Goal: Task Accomplishment & Management: Manage account settings

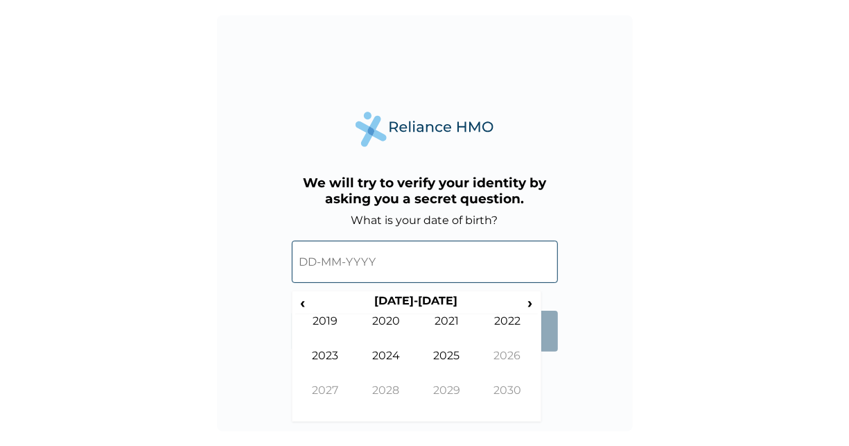
click at [449, 264] on input "text" at bounding box center [425, 262] width 266 height 42
click at [415, 300] on th "[DATE]-[DATE]" at bounding box center [416, 303] width 213 height 19
click at [306, 304] on span "‹" at bounding box center [302, 302] width 15 height 17
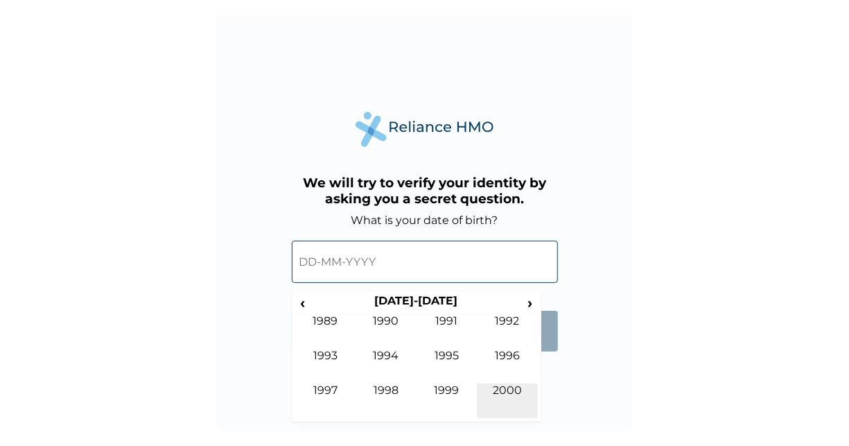
click at [519, 400] on td "2000" at bounding box center [507, 400] width 61 height 35
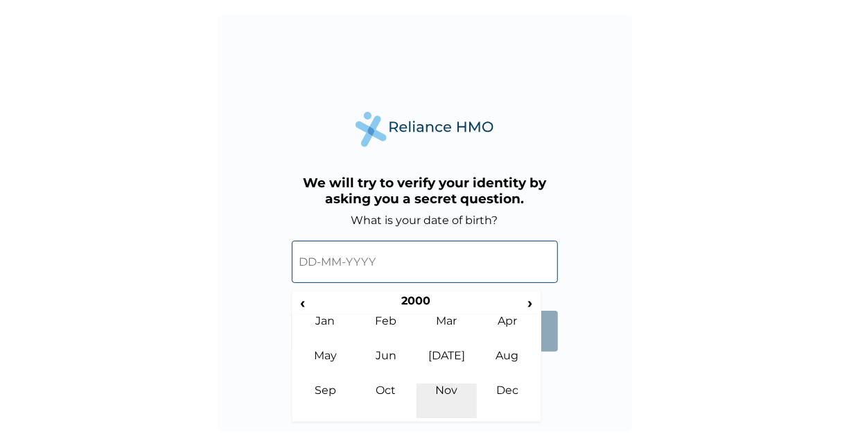
click at [450, 384] on td "Nov" at bounding box center [447, 400] width 61 height 35
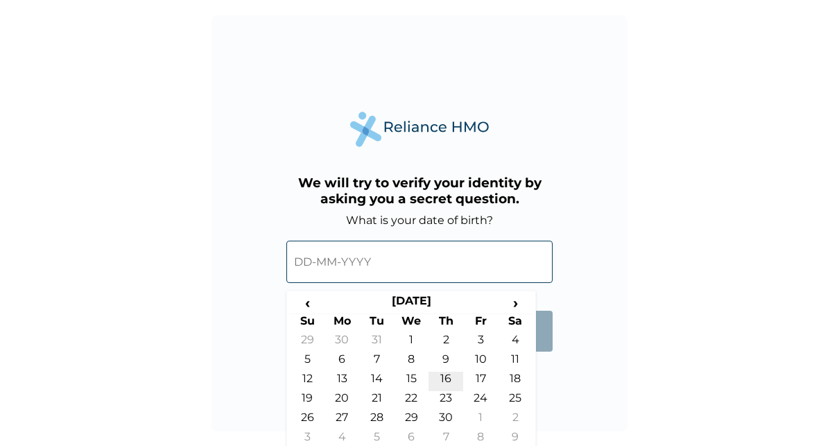
click at [445, 378] on td "16" at bounding box center [445, 381] width 35 height 19
type input "[DATE]"
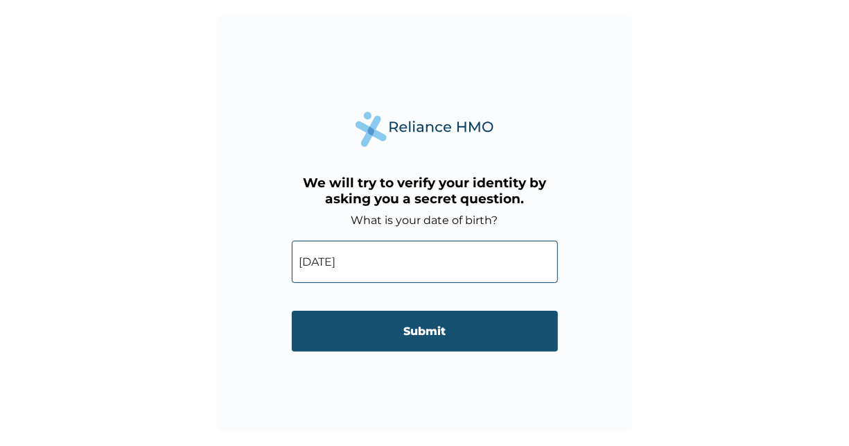
click at [473, 327] on input "Submit" at bounding box center [425, 331] width 266 height 41
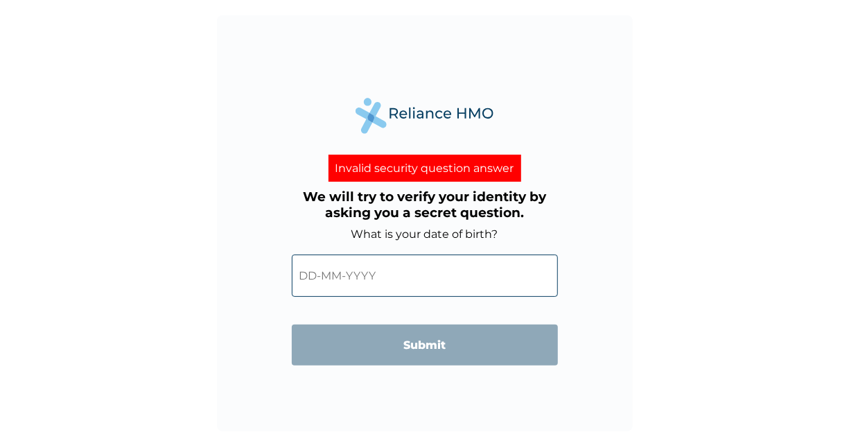
click at [418, 280] on input "text" at bounding box center [425, 275] width 266 height 42
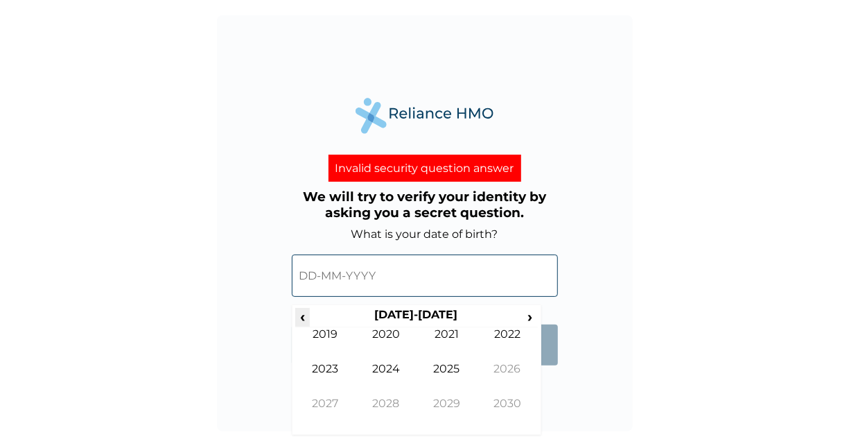
click at [306, 317] on span "‹" at bounding box center [302, 316] width 15 height 17
click at [394, 336] on td "2000" at bounding box center [386, 344] width 61 height 35
click at [451, 405] on td "Nov" at bounding box center [447, 414] width 61 height 35
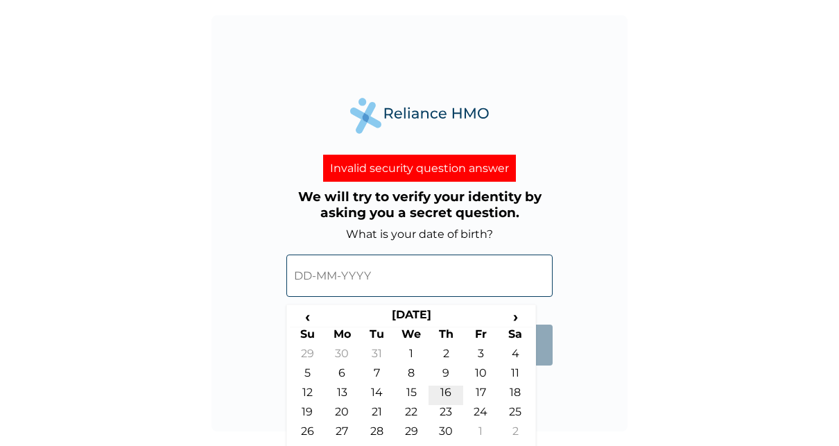
click at [441, 395] on td "16" at bounding box center [445, 394] width 35 height 19
type input "[DATE]"
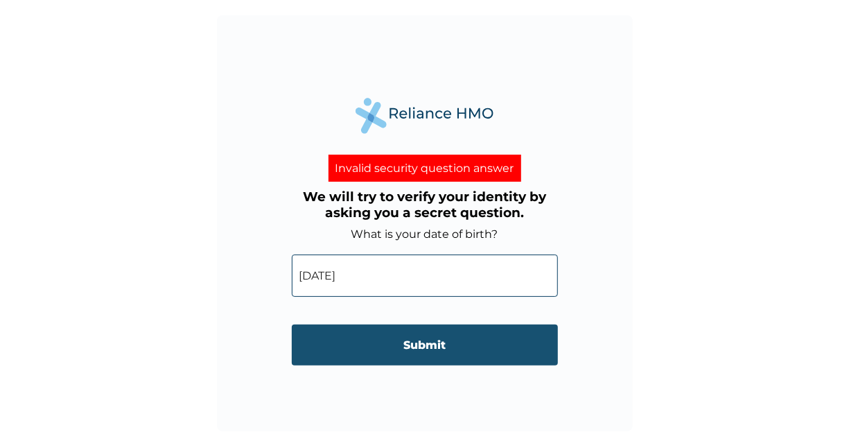
click at [410, 353] on input "Submit" at bounding box center [425, 344] width 266 height 41
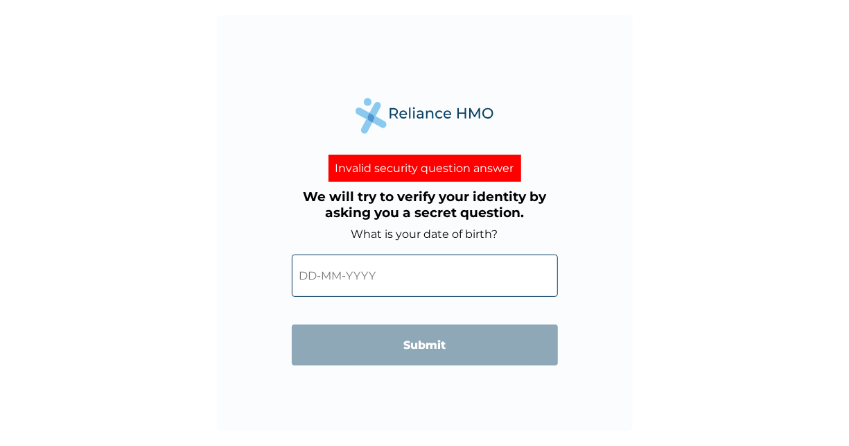
click at [422, 157] on div "Invalid security question answer" at bounding box center [425, 168] width 193 height 27
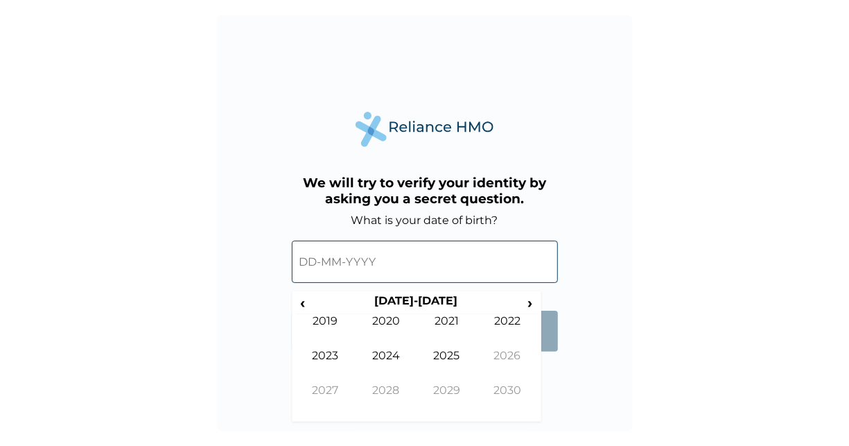
click at [427, 270] on input "text" at bounding box center [425, 262] width 266 height 42
click at [310, 305] on th "[DATE]-[DATE]" at bounding box center [416, 303] width 213 height 19
click at [294, 302] on div "‹ 2020-2029 › 2019 2020 2021 2022 2023 2024 2025 2026 2027 2028 2029 2030" at bounding box center [417, 355] width 250 height 131
click at [299, 304] on span "‹" at bounding box center [302, 302] width 15 height 17
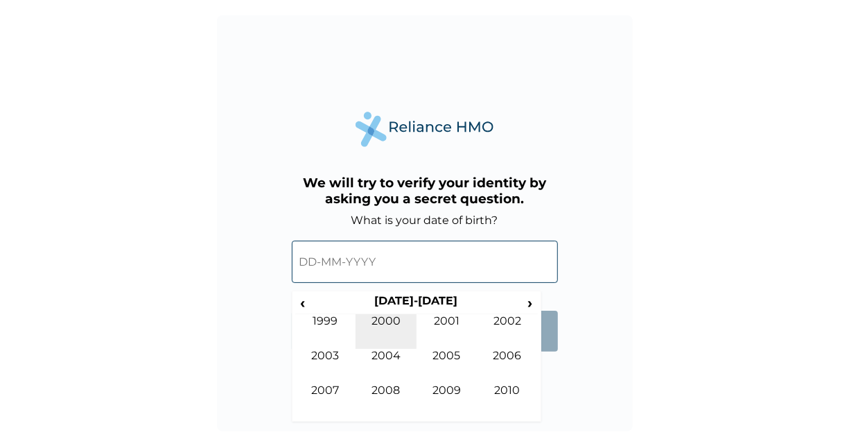
click at [393, 327] on td "2000" at bounding box center [386, 331] width 61 height 35
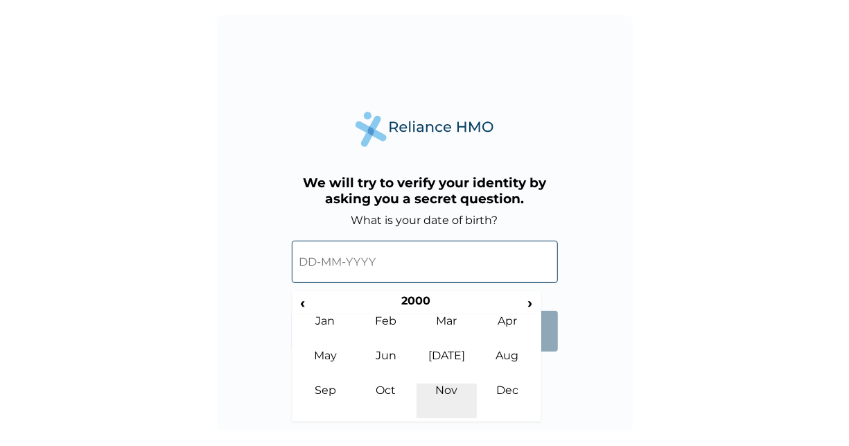
click at [443, 391] on td "Nov" at bounding box center [447, 400] width 61 height 35
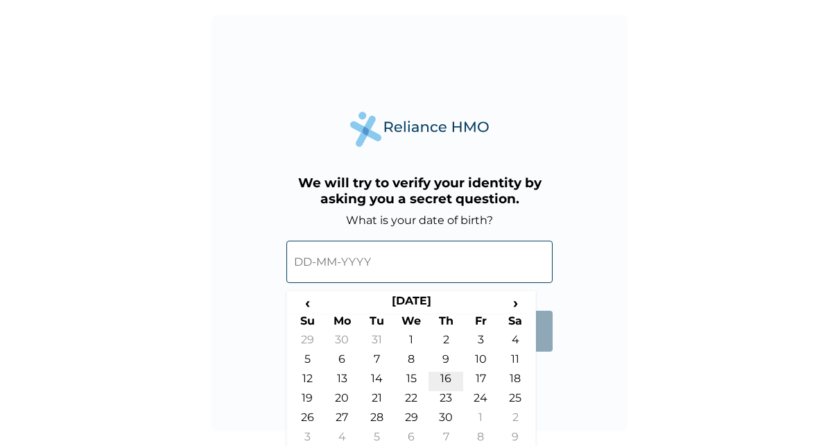
click at [455, 376] on td "16" at bounding box center [445, 381] width 35 height 19
type input "[DATE]"
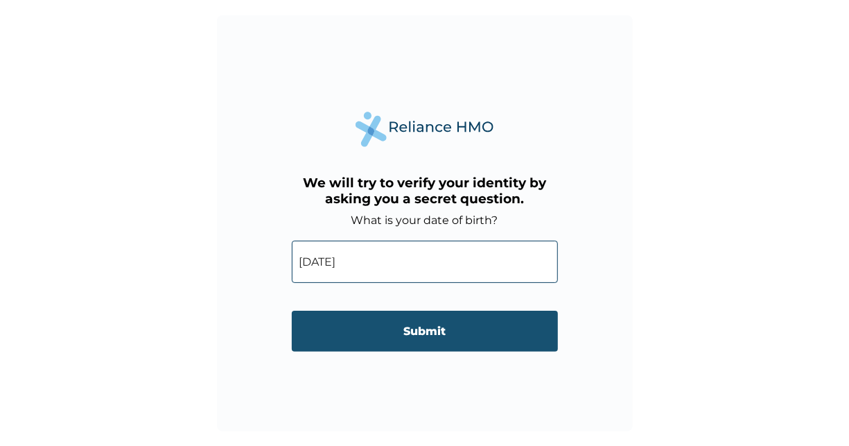
click at [423, 320] on input "Submit" at bounding box center [425, 331] width 266 height 41
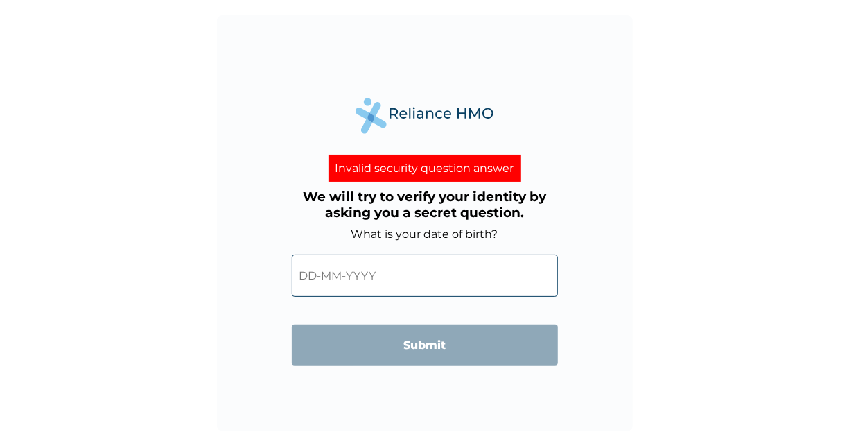
click at [308, 273] on input "text" at bounding box center [425, 275] width 266 height 42
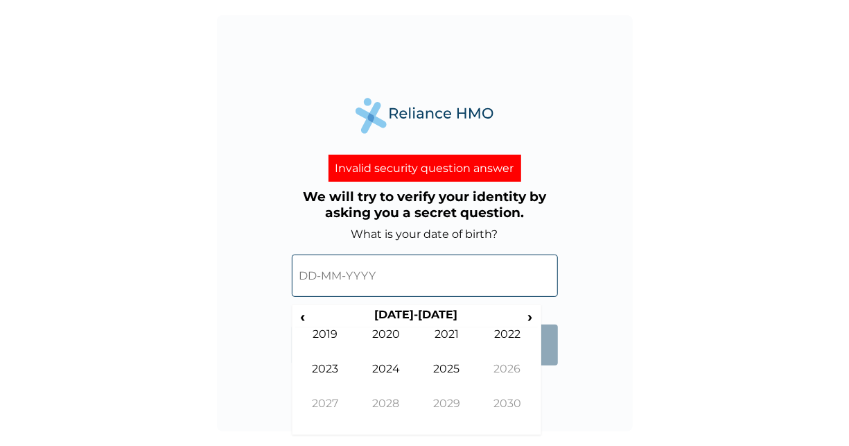
click at [308, 273] on input "text" at bounding box center [425, 275] width 266 height 42
click at [303, 314] on span "‹" at bounding box center [302, 316] width 15 height 17
click at [397, 342] on td "2000" at bounding box center [386, 344] width 61 height 35
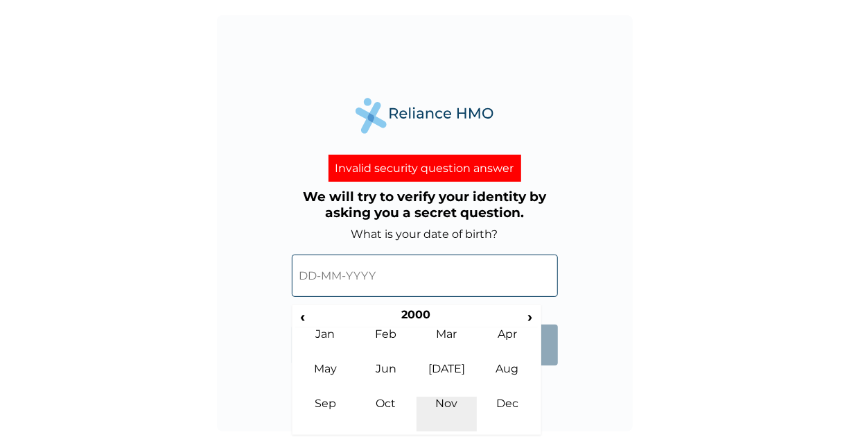
click at [444, 405] on td "Nov" at bounding box center [447, 414] width 61 height 35
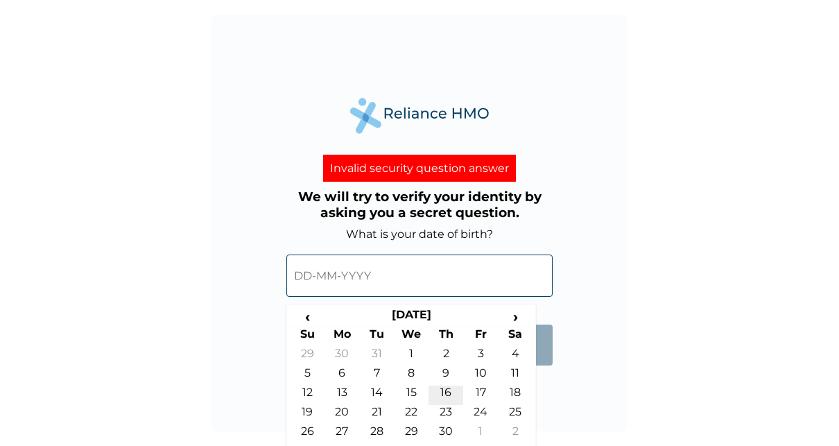
click at [446, 392] on td "16" at bounding box center [445, 394] width 35 height 19
type input "[DATE]"
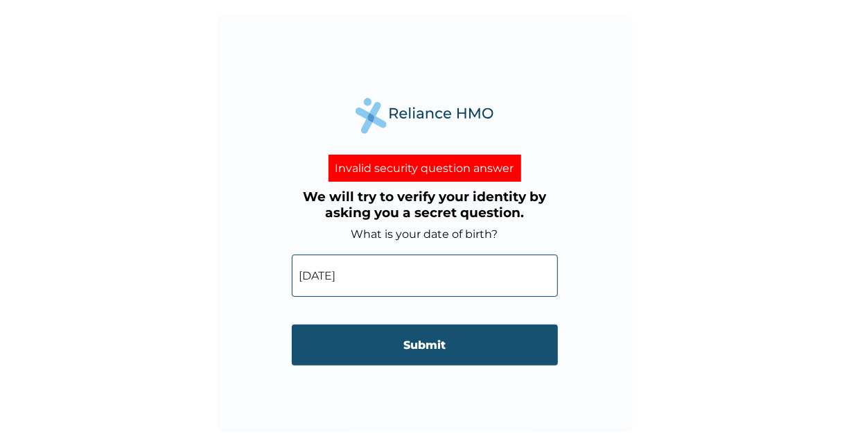
click at [438, 339] on input "Submit" at bounding box center [425, 344] width 266 height 41
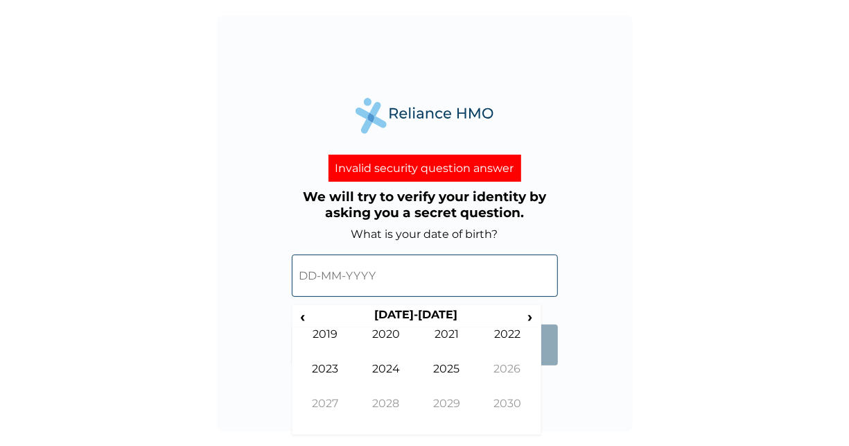
click at [309, 277] on input "text" at bounding box center [425, 275] width 266 height 42
click at [308, 313] on span "‹" at bounding box center [302, 316] width 15 height 17
click at [308, 316] on span "‹" at bounding box center [302, 316] width 15 height 17
click at [403, 347] on td "2000" at bounding box center [386, 344] width 61 height 35
click at [432, 402] on td "Nov" at bounding box center [447, 414] width 61 height 35
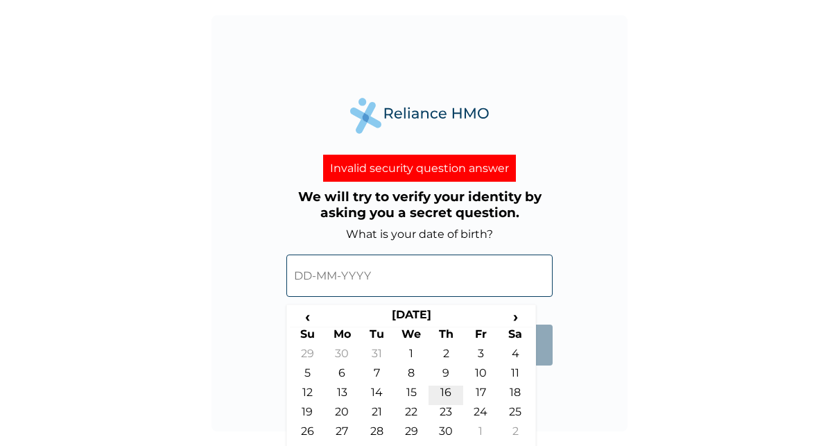
click at [447, 390] on td "16" at bounding box center [445, 394] width 35 height 19
type input "[DATE]"
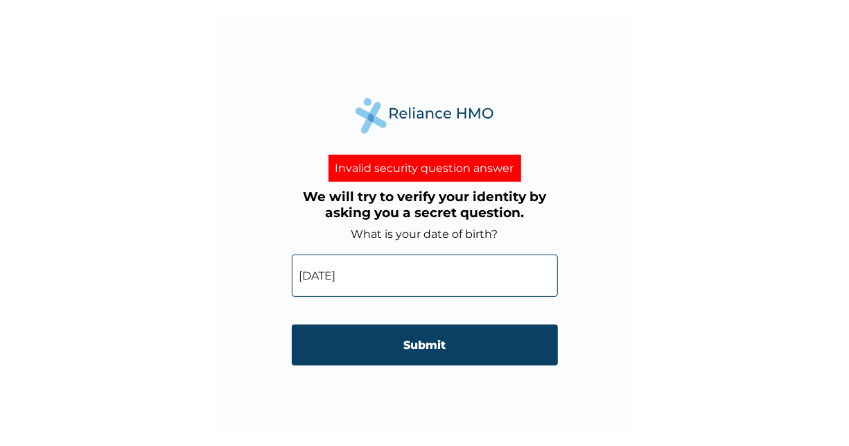
drag, startPoint x: 479, startPoint y: 347, endPoint x: 492, endPoint y: 351, distance: 13.6
click at [492, 351] on input "Submit" at bounding box center [425, 344] width 266 height 41
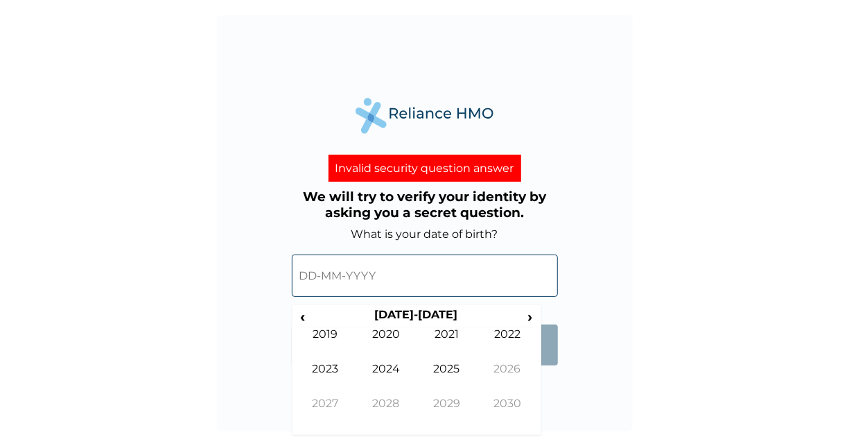
click at [338, 277] on input "text" at bounding box center [425, 275] width 266 height 42
click at [307, 317] on span "‹" at bounding box center [302, 316] width 15 height 17
click at [303, 316] on span "‹" at bounding box center [302, 316] width 15 height 17
click at [390, 336] on td "2000" at bounding box center [386, 344] width 61 height 35
click at [447, 403] on td "Nov" at bounding box center [447, 414] width 61 height 35
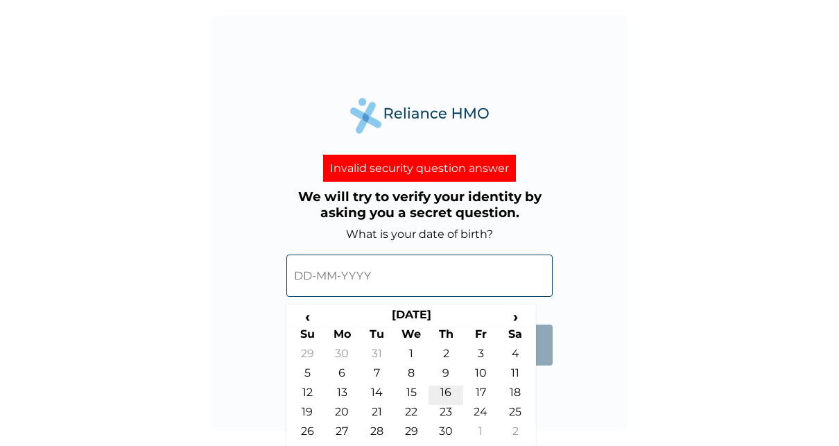
click at [445, 400] on td "16" at bounding box center [445, 394] width 35 height 19
type input "[DATE]"
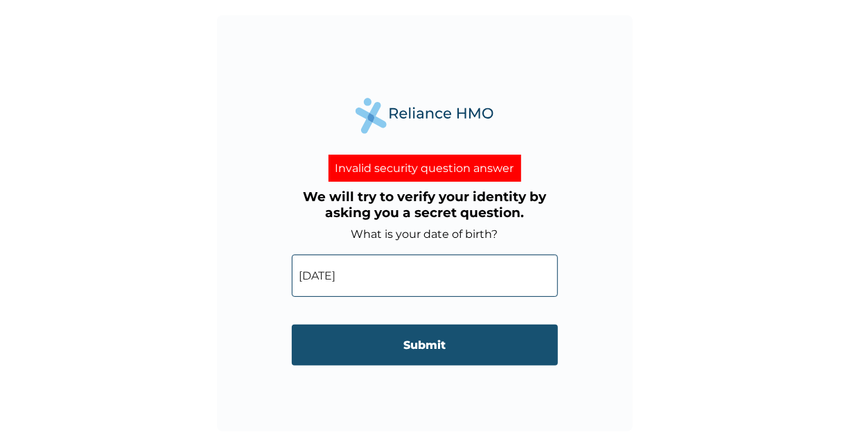
click at [435, 354] on input "Submit" at bounding box center [425, 344] width 266 height 41
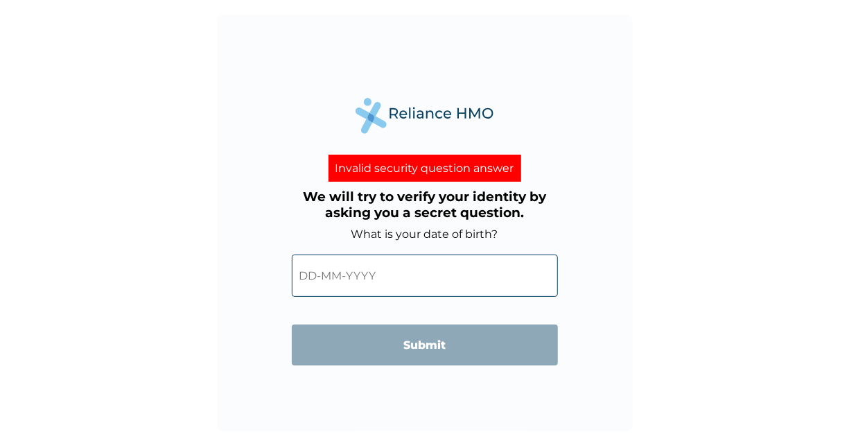
click at [387, 257] on input "text" at bounding box center [425, 275] width 266 height 42
